Goal: Navigation & Orientation: Find specific page/section

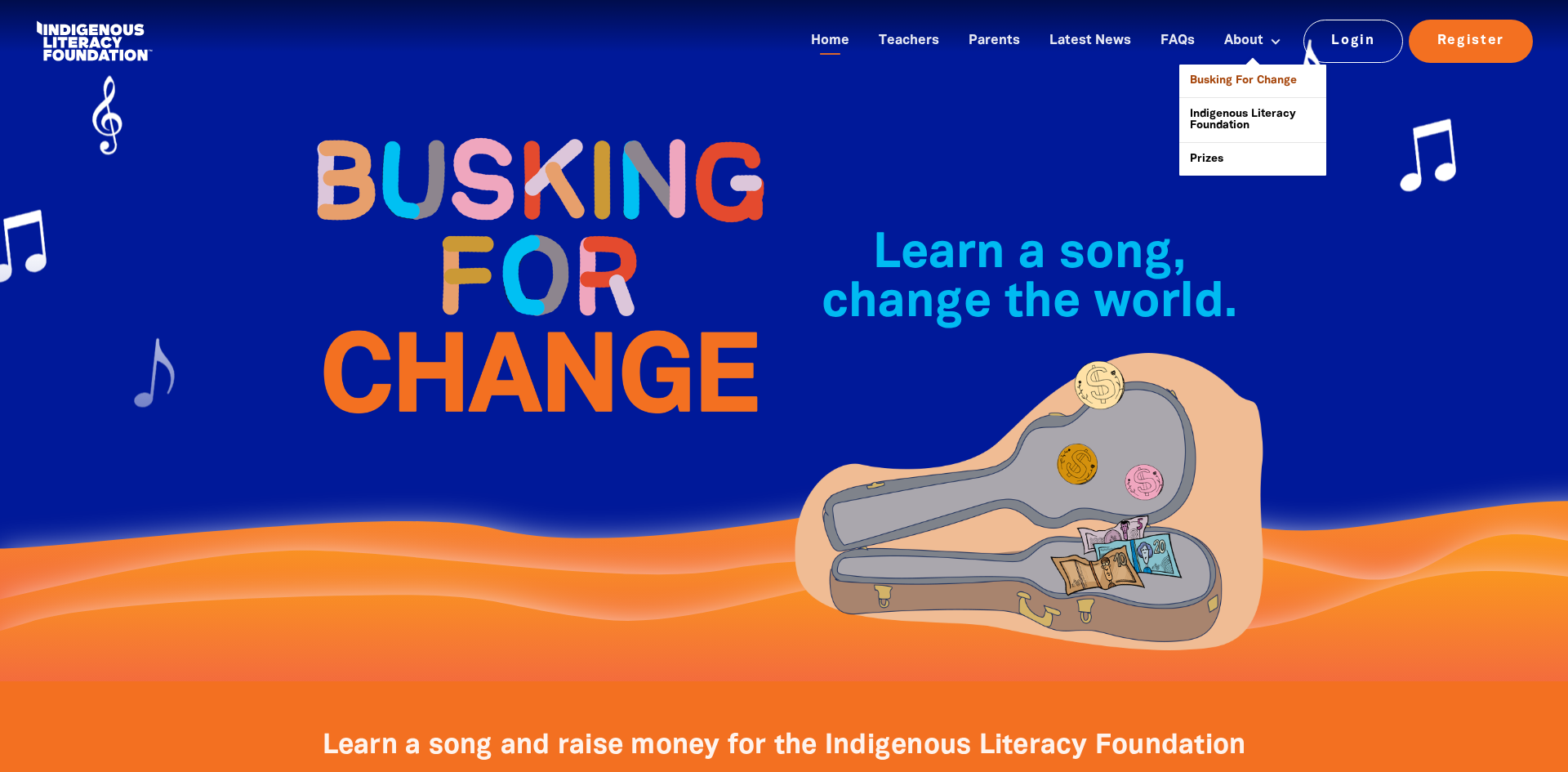
click at [1232, 82] on link "Busking For Change" at bounding box center [1253, 80] width 147 height 33
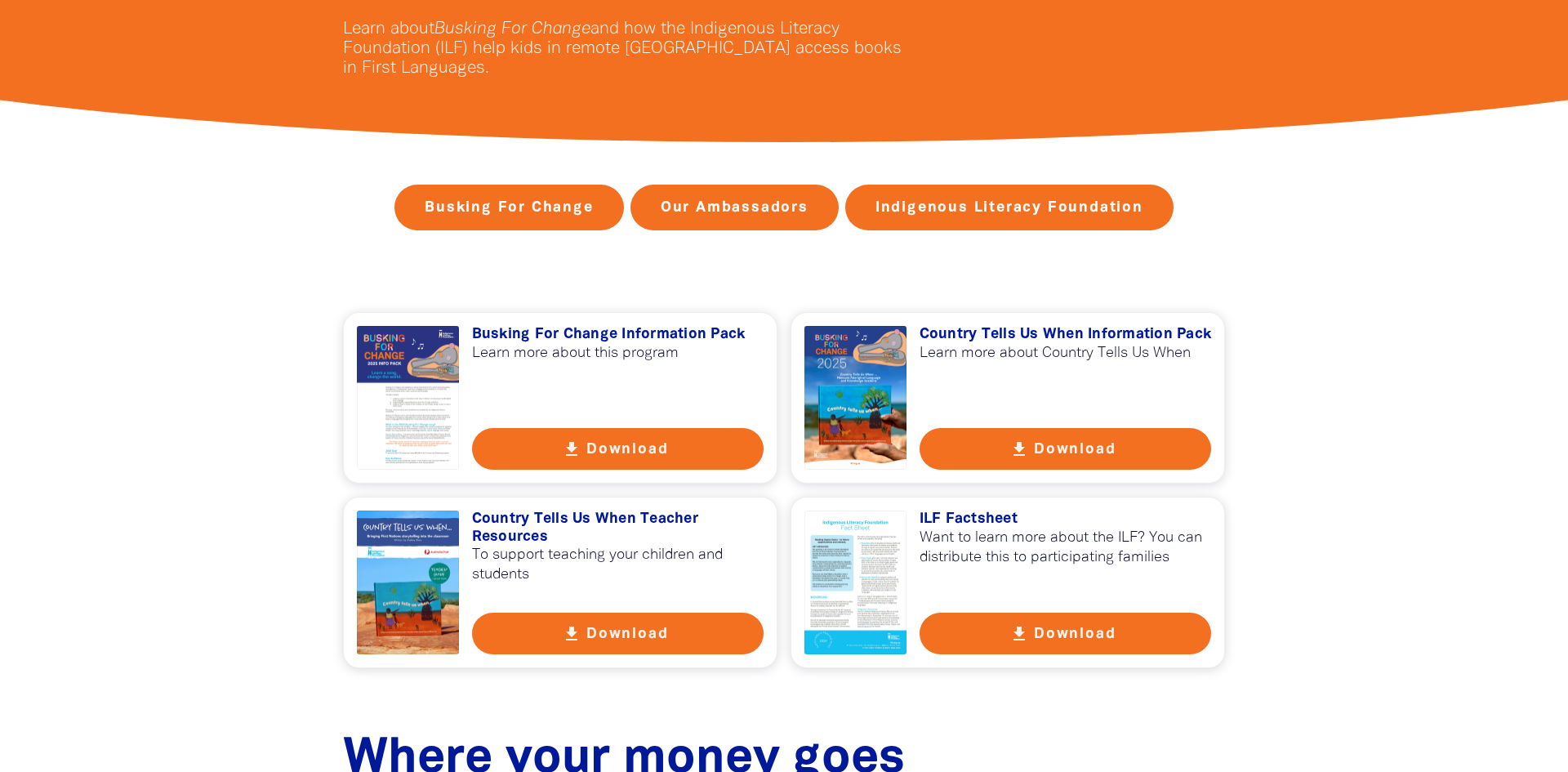
scroll to position [133, 0]
